Goal: Information Seeking & Learning: Understand process/instructions

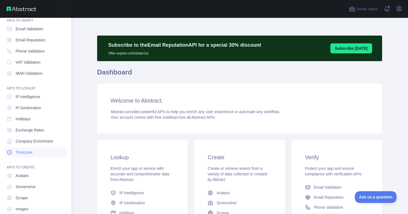
scroll to position [31, 0]
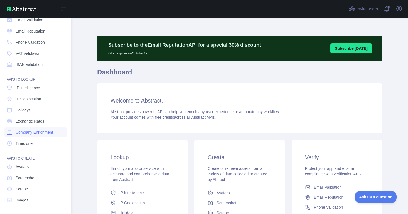
click at [45, 134] on span "Company Enrichment" at bounding box center [35, 133] width 38 height 6
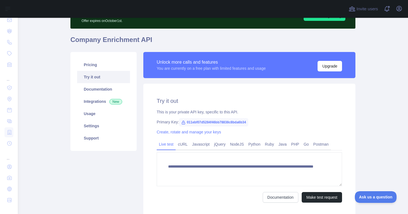
scroll to position [46, 0]
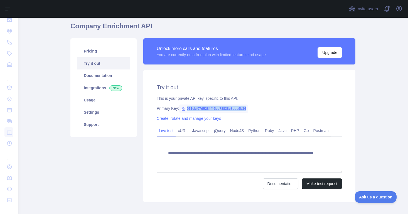
drag, startPoint x: 255, startPoint y: 108, endPoint x: 187, endPoint y: 110, distance: 67.9
click at [187, 110] on span "011ebf07d5284f46bb78838c8bda6b34" at bounding box center [213, 109] width 69 height 8
copy span "011ebf07d5284f46bb78838c8bda6b34"
click at [239, 134] on link "NodeJS" at bounding box center [236, 130] width 18 height 9
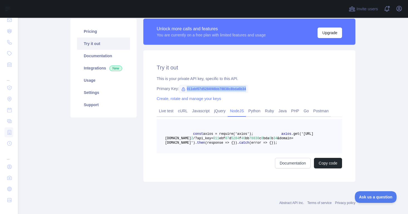
scroll to position [66, 0]
click at [101, 81] on link "Usage" at bounding box center [103, 80] width 53 height 12
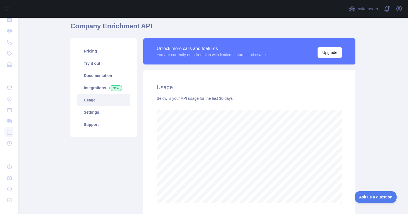
scroll to position [48, 0]
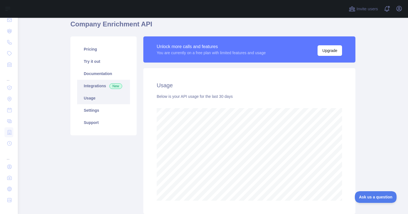
click at [98, 85] on link "Integrations New" at bounding box center [103, 86] width 53 height 12
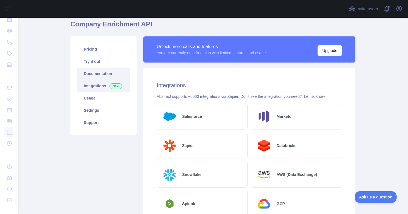
click at [100, 72] on link "Documentation" at bounding box center [103, 74] width 53 height 12
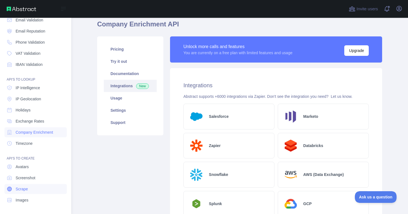
click at [33, 192] on link "Scrape" at bounding box center [35, 189] width 62 height 10
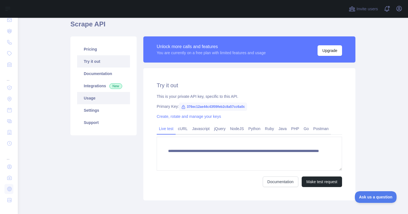
click at [96, 98] on link "Usage" at bounding box center [103, 98] width 53 height 12
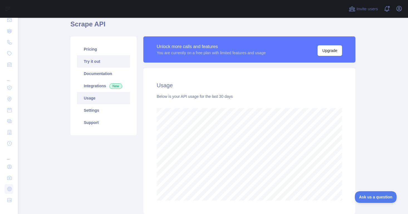
scroll to position [196, 390]
click at [106, 61] on link "Try it out" at bounding box center [103, 61] width 53 height 12
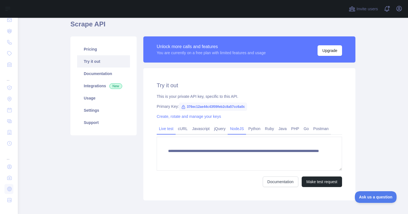
click at [244, 128] on link "NodeJS" at bounding box center [236, 128] width 18 height 9
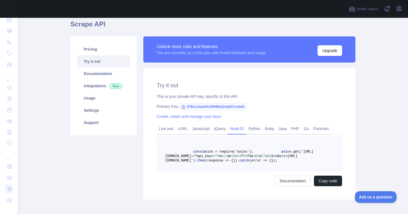
scroll to position [59, 0]
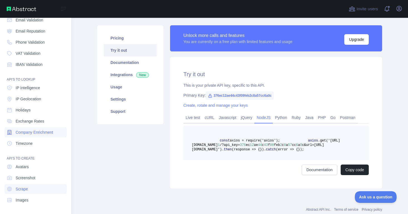
click at [40, 133] on span "Company Enrichment" at bounding box center [35, 133] width 38 height 6
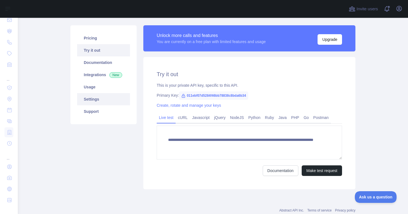
click at [98, 98] on link "Settings" at bounding box center [103, 99] width 53 height 12
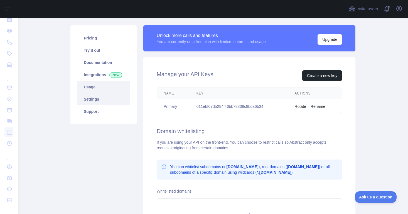
click at [105, 89] on link "Usage" at bounding box center [103, 87] width 53 height 12
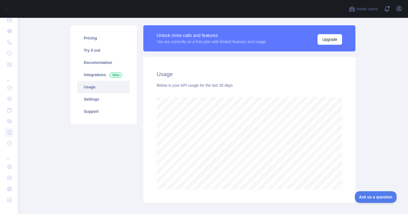
scroll to position [196, 390]
click at [105, 61] on link "Documentation" at bounding box center [103, 62] width 53 height 12
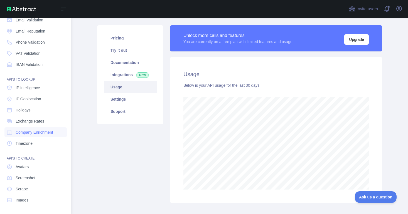
scroll to position [277912, 277772]
click at [31, 190] on link "Scrape" at bounding box center [35, 189] width 62 height 10
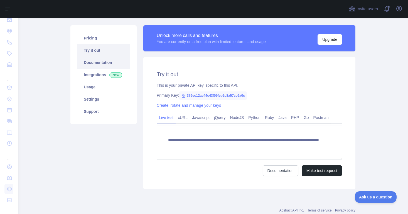
click at [113, 63] on link "Documentation" at bounding box center [103, 62] width 53 height 12
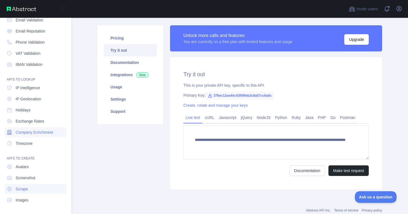
click at [49, 132] on span "Company Enrichment" at bounding box center [35, 133] width 38 height 6
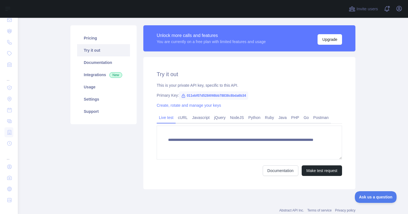
click at [170, 94] on div "Primary Key: 011ebf07d5284f46bb78838c8bda6b34" at bounding box center [249, 96] width 185 height 6
click at [203, 97] on span "011ebf07d5284f46bb78838c8bda6b34" at bounding box center [213, 95] width 69 height 8
click at [103, 98] on link "Settings" at bounding box center [103, 99] width 53 height 12
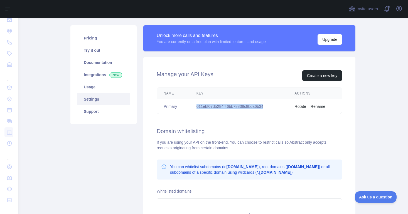
drag, startPoint x: 277, startPoint y: 108, endPoint x: 193, endPoint y: 106, distance: 83.7
click at [193, 106] on td "011ebf07d5284f46bb78838c8bda6b34" at bounding box center [239, 106] width 98 height 15
copy td "011ebf07d5284f46bb78838c8bda6b34"
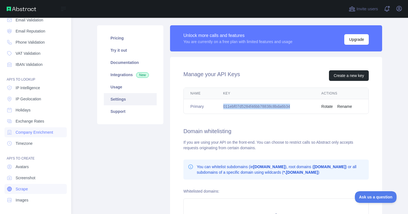
click at [26, 190] on span "Scrape" at bounding box center [22, 189] width 12 height 6
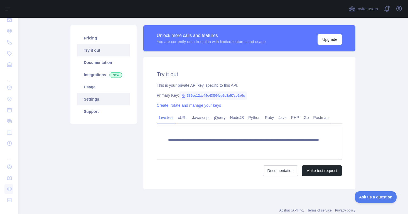
click at [99, 100] on link "Settings" at bounding box center [103, 99] width 53 height 12
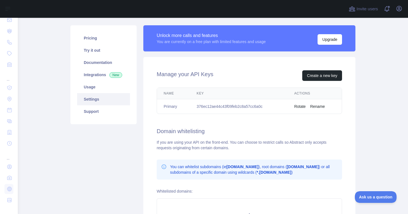
click at [256, 108] on td "376ec12ae44c43f09feb2c8a57cc6a0c" at bounding box center [239, 106] width 98 height 15
copy td "376ec12ae44c43f09feb2c8a57cc6a0c"
